Goal: Task Accomplishment & Management: Use online tool/utility

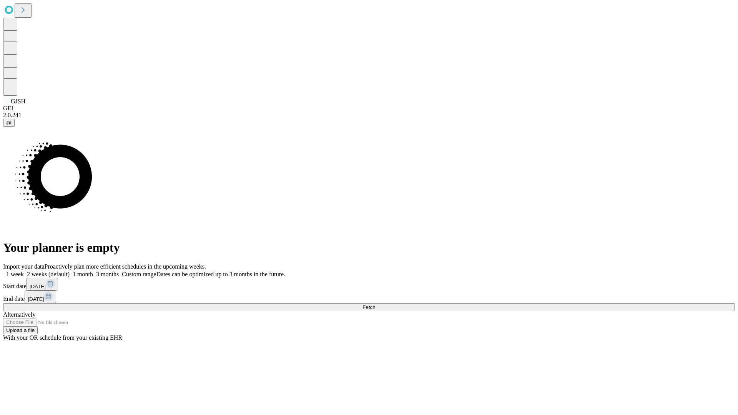
click at [375, 304] on span "Fetch" at bounding box center [368, 307] width 13 height 6
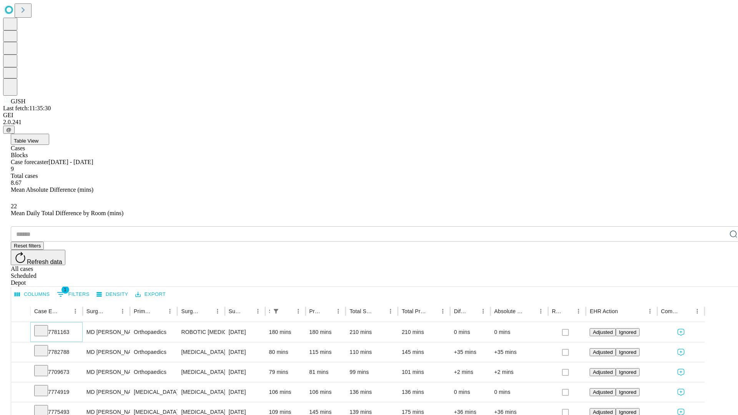
click at [45, 326] on icon at bounding box center [41, 330] width 8 height 8
